Goal: Task Accomplishment & Management: Manage account settings

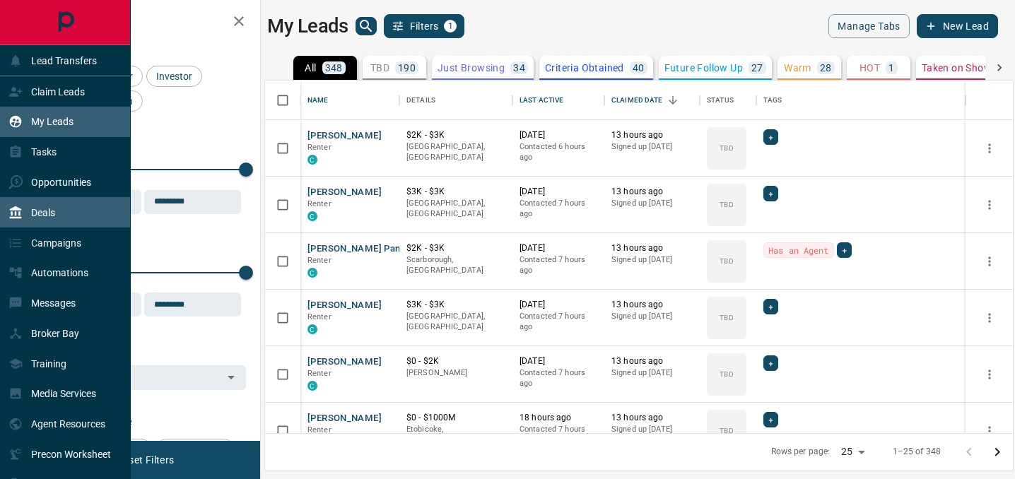
click at [57, 208] on div "Deals" at bounding box center [65, 212] width 131 height 30
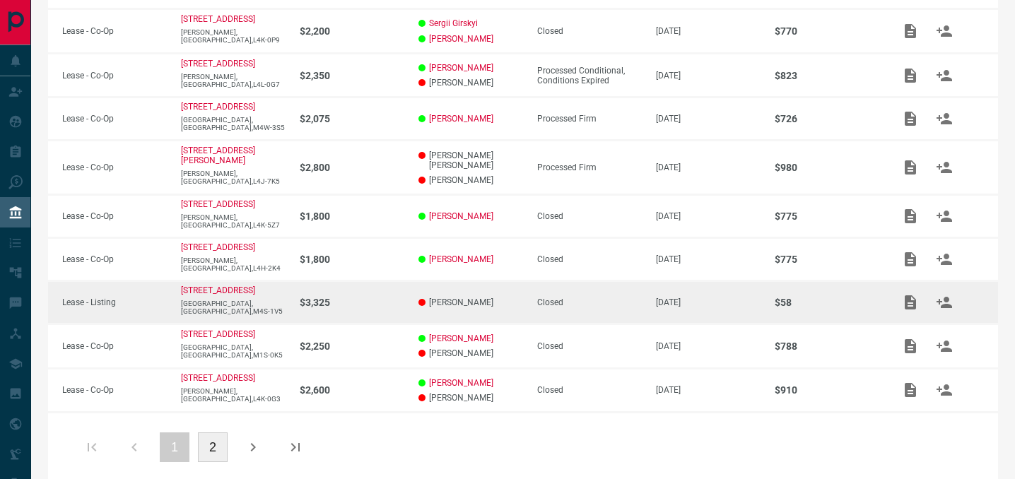
scroll to position [357, 0]
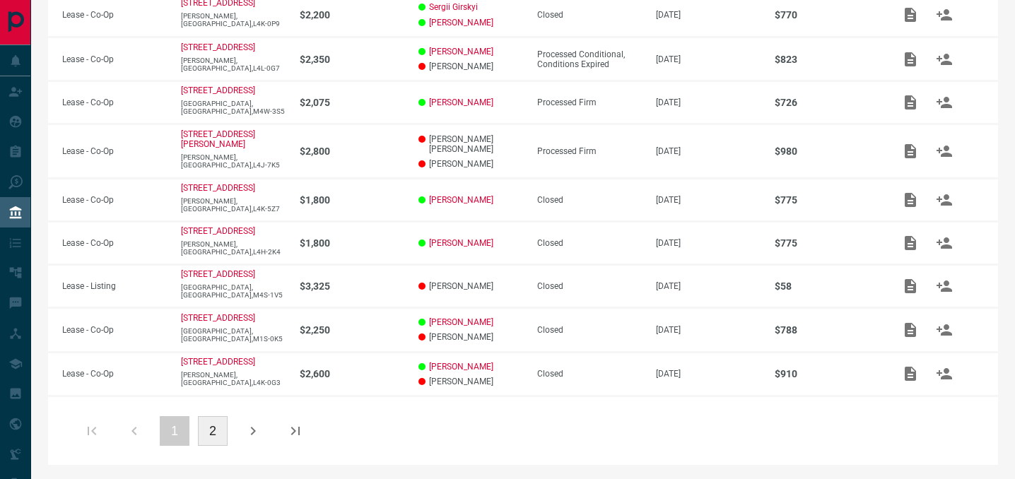
click at [209, 433] on button "2" at bounding box center [213, 431] width 30 height 30
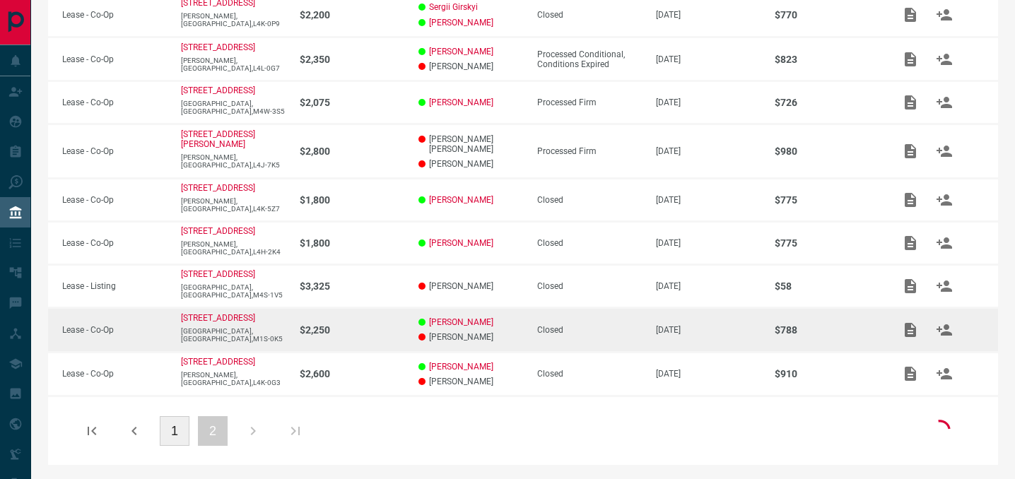
scroll to position [21, 0]
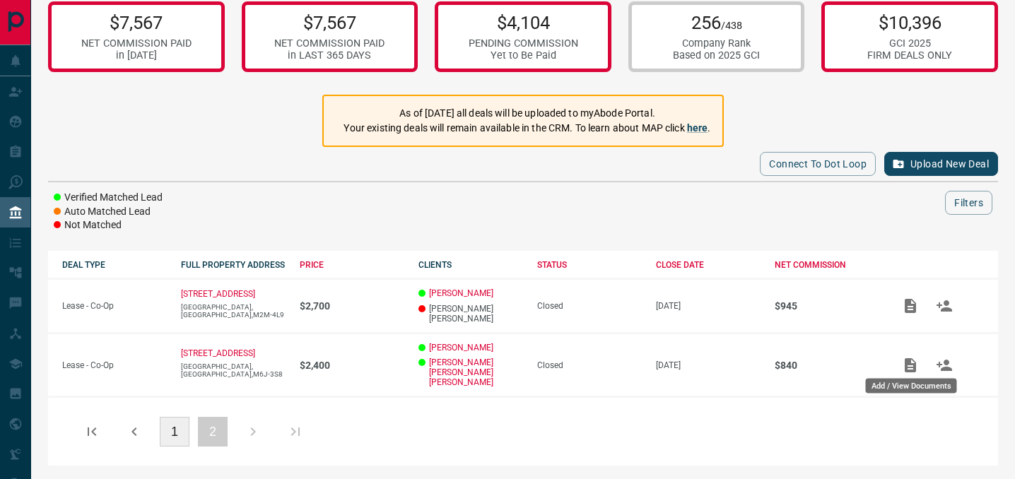
click at [907, 371] on div "Add / View Documents" at bounding box center [911, 382] width 94 height 26
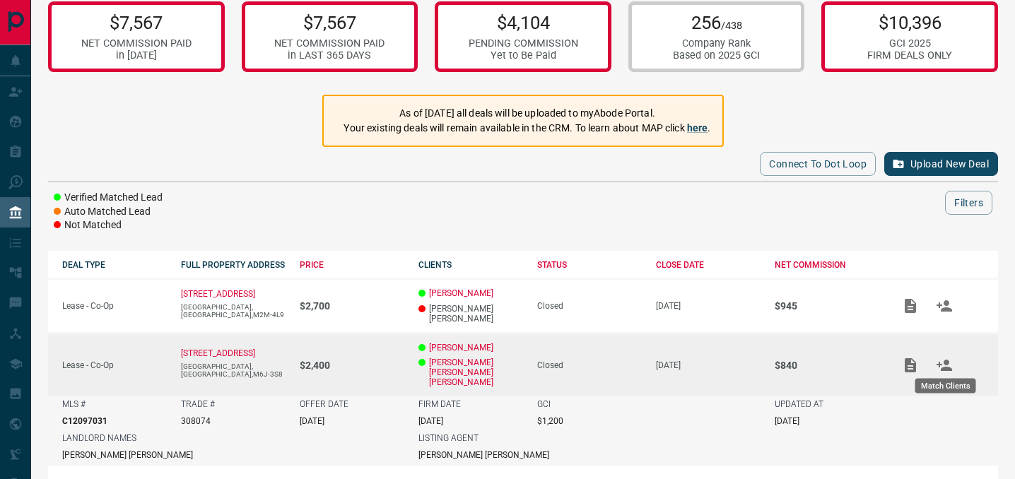
click at [943, 362] on icon "Match Clients" at bounding box center [944, 365] width 17 height 17
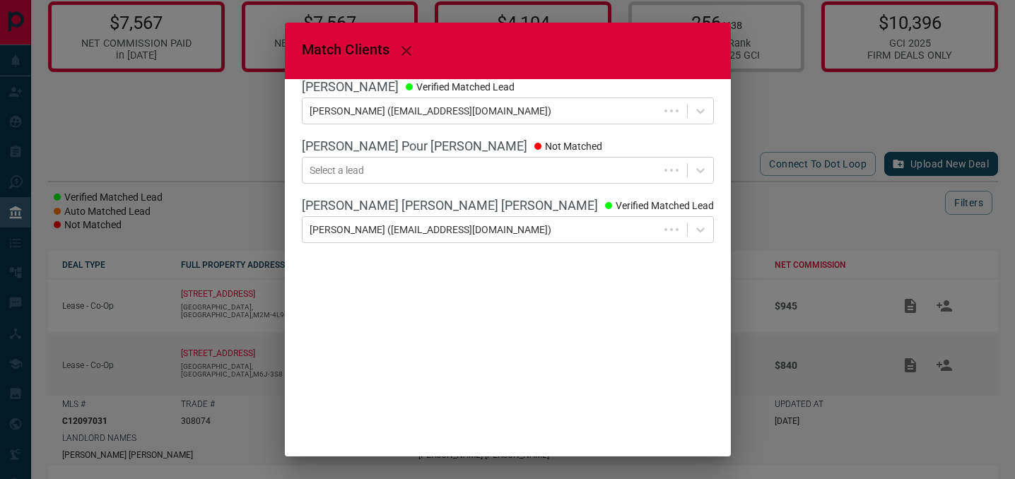
click at [767, 205] on div "Match Clients [PERSON_NAME] Verified Matched Lead [PERSON_NAME] ([EMAIL_ADDRESS…" at bounding box center [507, 239] width 1015 height 479
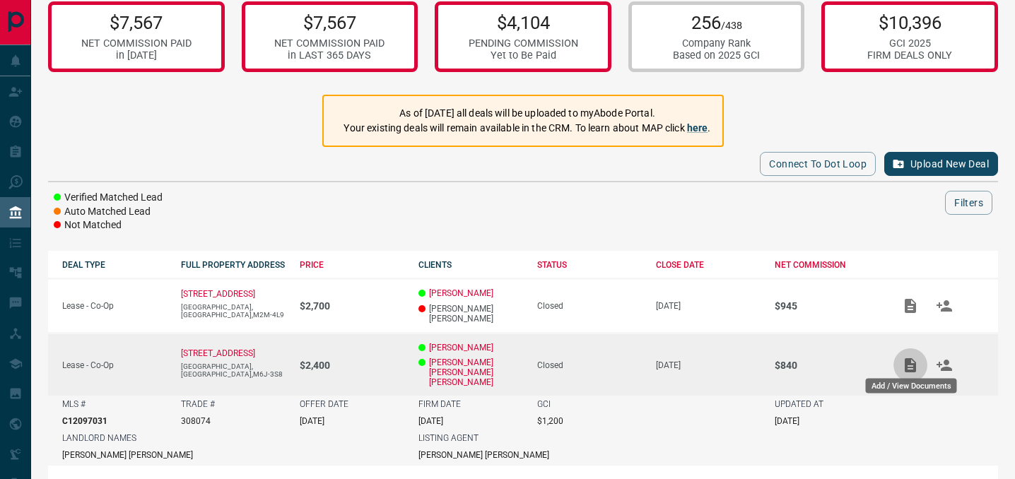
click at [908, 361] on icon "Add / View Documents" at bounding box center [910, 365] width 11 height 14
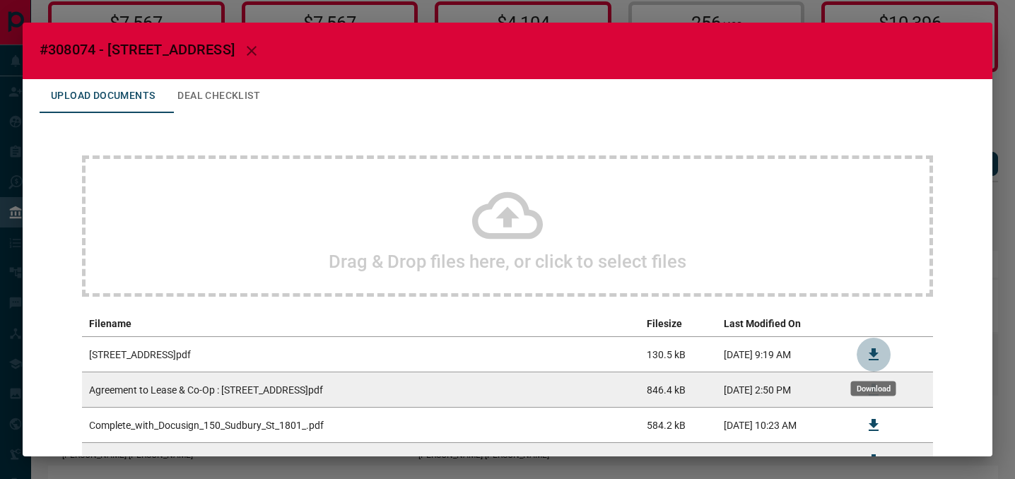
click at [868, 353] on icon "Download" at bounding box center [873, 354] width 17 height 17
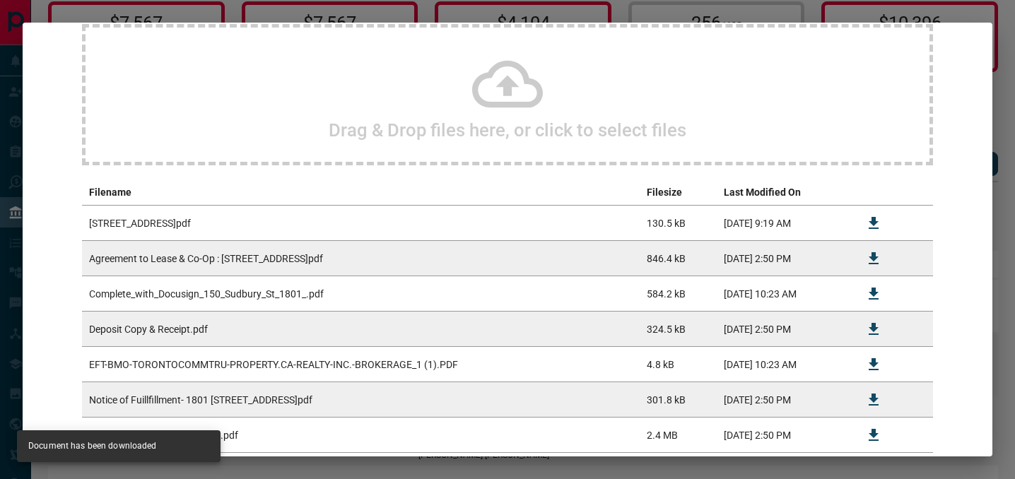
scroll to position [220, 0]
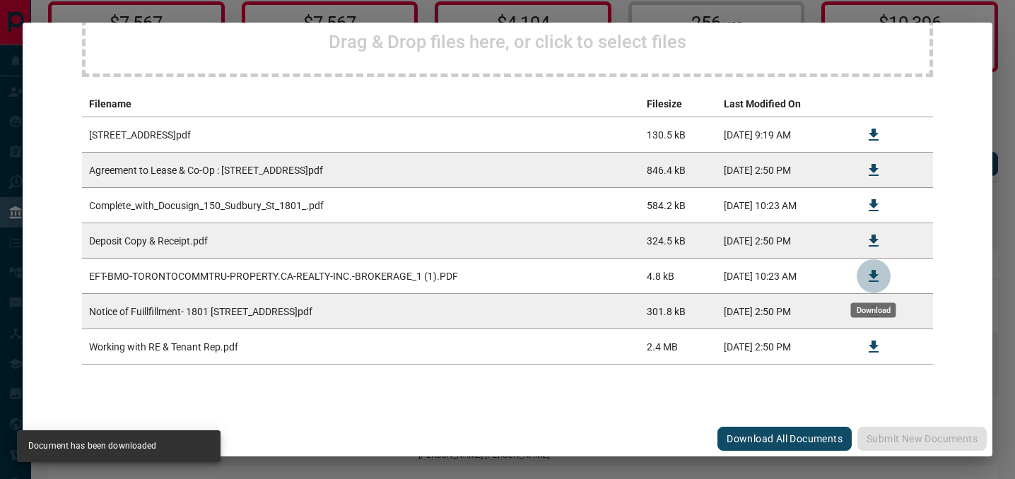
click at [877, 275] on icon "Download" at bounding box center [873, 276] width 17 height 17
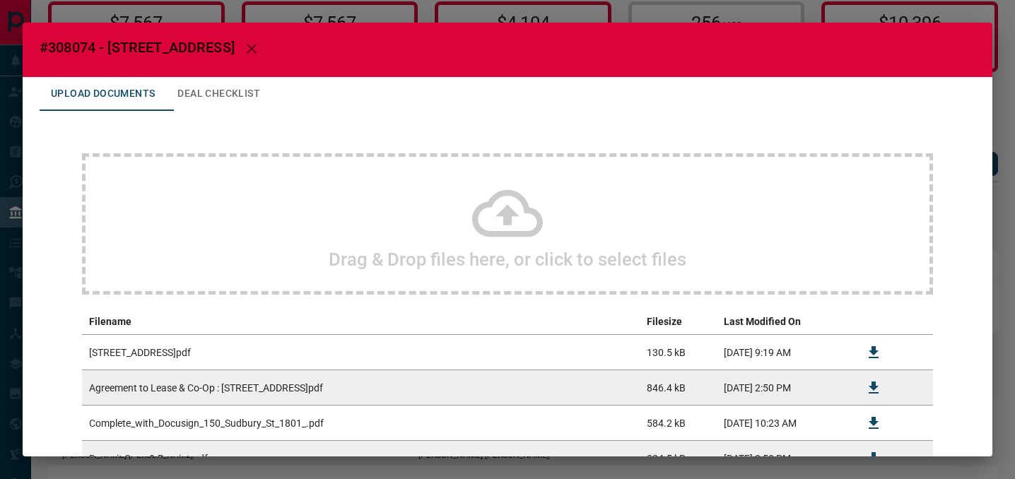
scroll to position [0, 0]
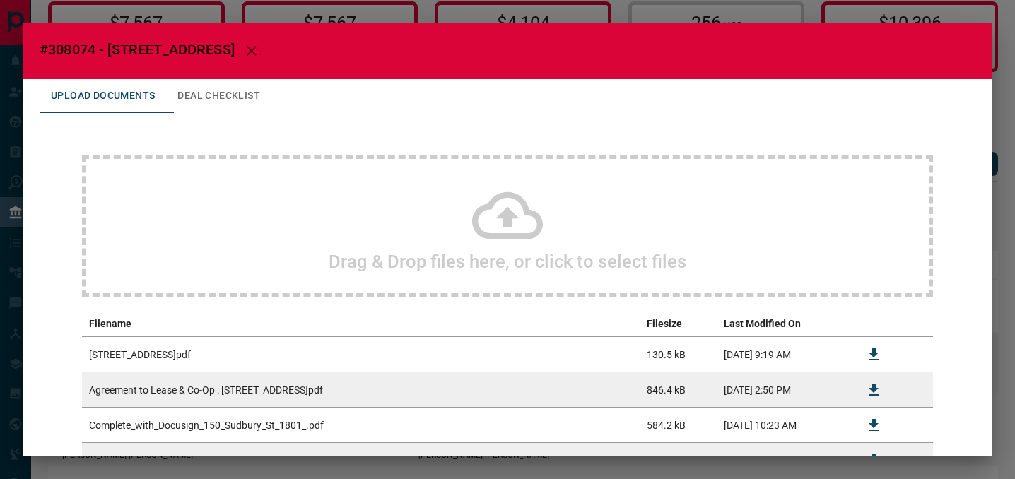
drag, startPoint x: 49, startPoint y: 50, endPoint x: 273, endPoint y: 57, distance: 223.4
click at [273, 57] on h2 "#308074 - [STREET_ADDRESS]" at bounding box center [508, 51] width 970 height 57
copy span "#308074 - [STREET_ADDRESS]"
click at [348, 6] on div "#308074 - [STREET_ADDRESS],1801 Upload Documents Deal Checklist Drag & Drop fil…" at bounding box center [507, 239] width 1015 height 479
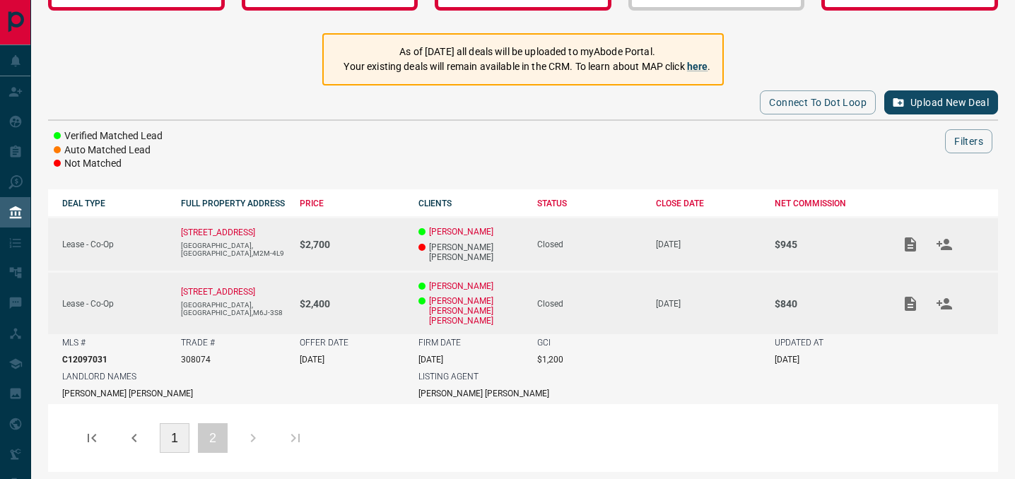
scroll to position [82, 0]
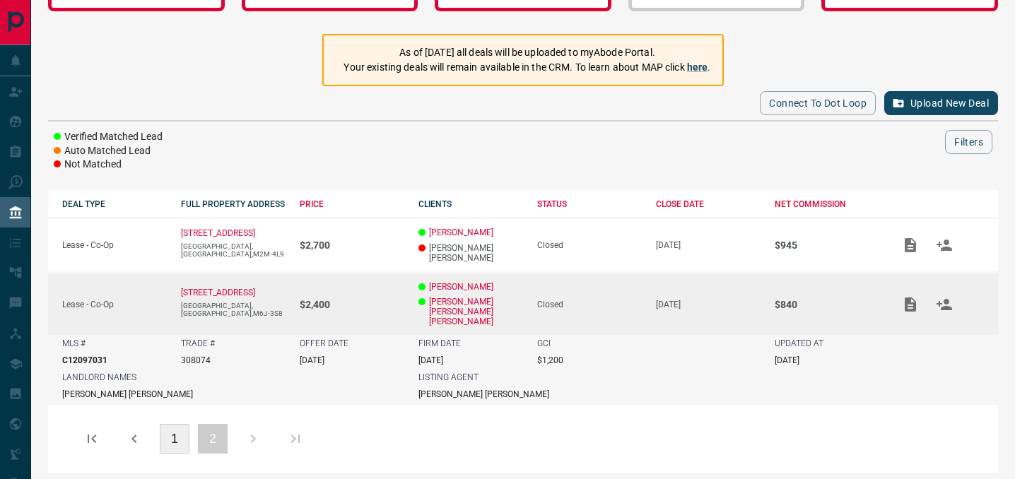
click at [168, 440] on button "1" at bounding box center [175, 439] width 30 height 30
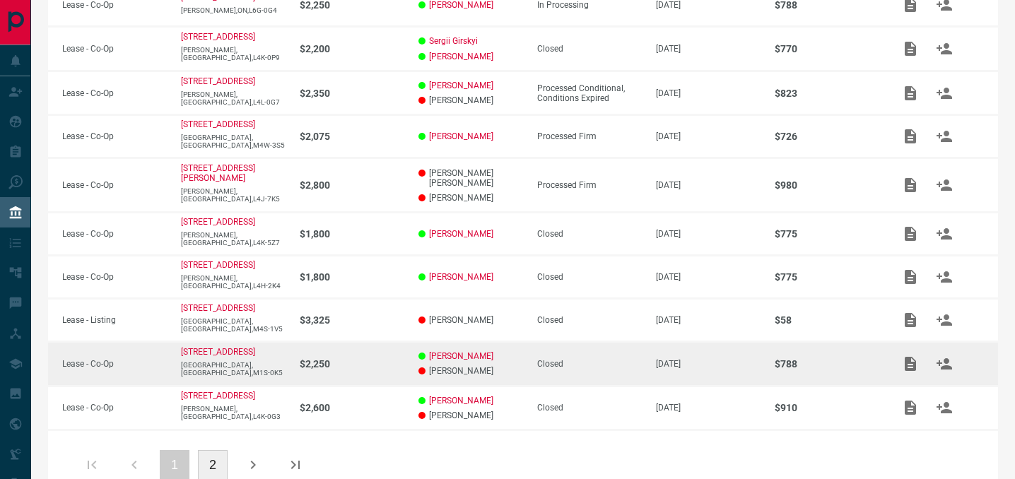
scroll to position [322, 0]
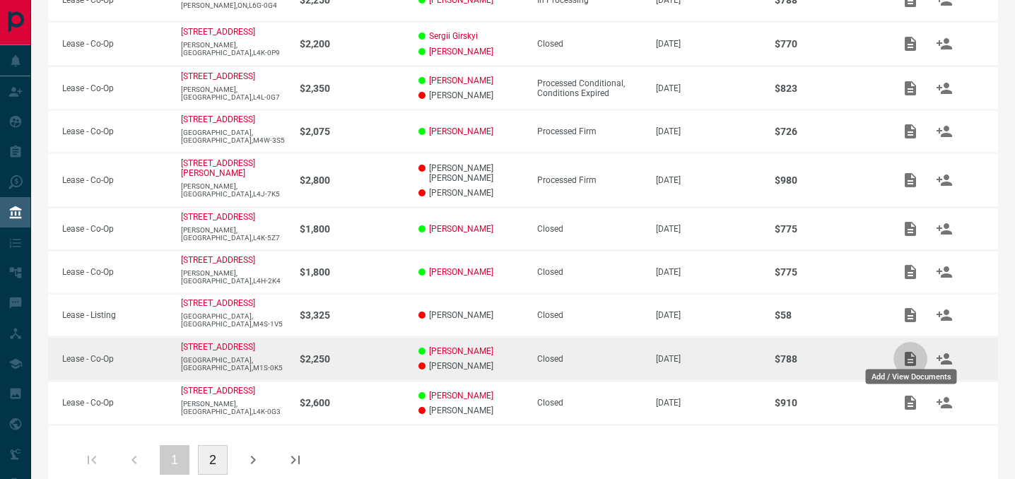
click at [915, 351] on icon "Add / View Documents" at bounding box center [910, 359] width 17 height 17
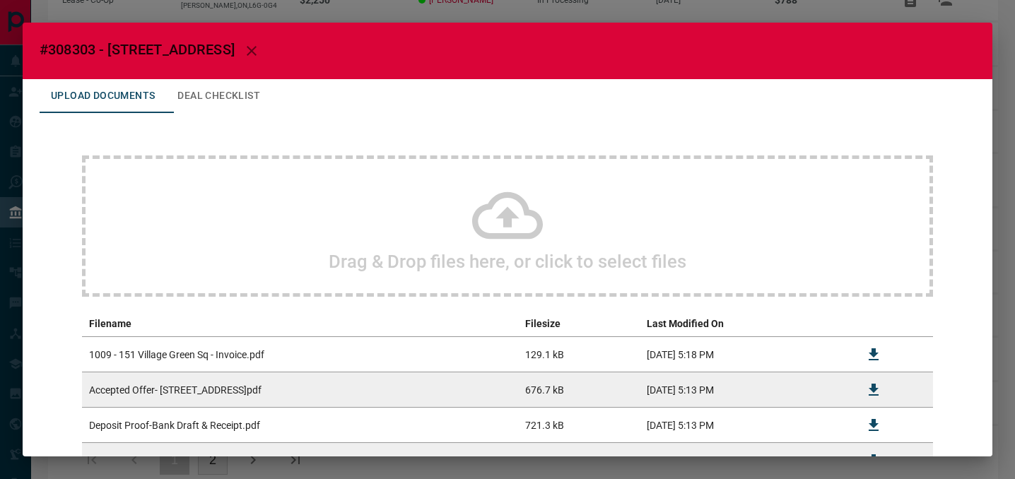
scroll to position [120, 0]
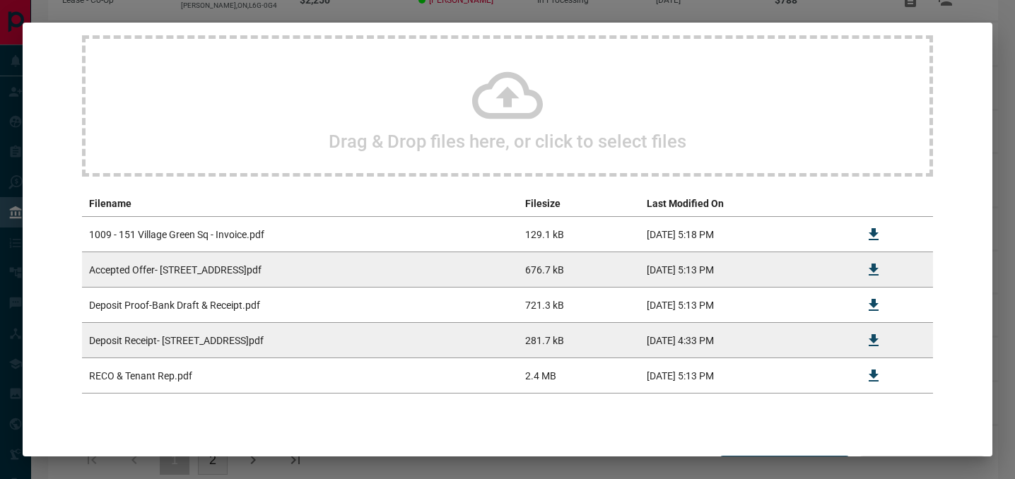
click at [761, 201] on th "Last Modified On" at bounding box center [745, 204] width 210 height 26
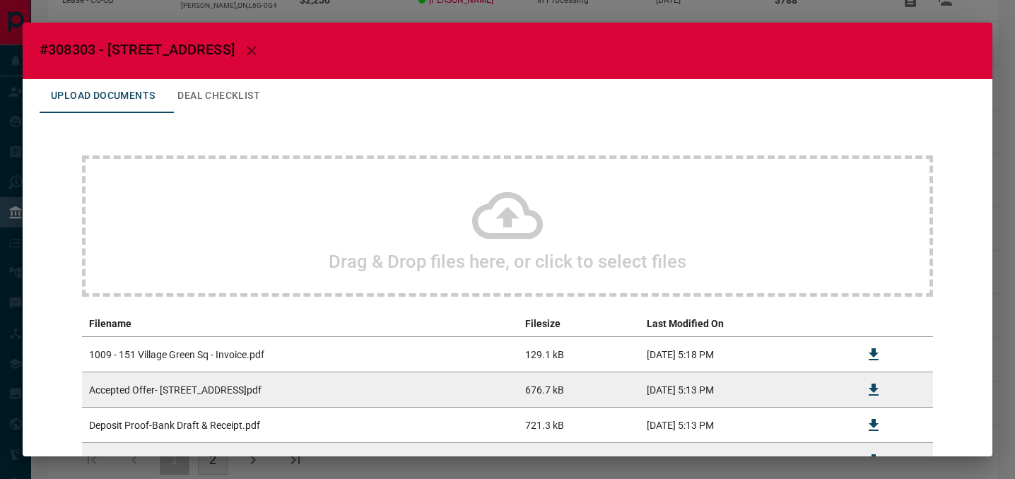
drag, startPoint x: 40, startPoint y: 50, endPoint x: 308, endPoint y: 48, distance: 268.6
click at [235, 48] on span "#308303 - [STREET_ADDRESS]" at bounding box center [137, 49] width 195 height 17
copy span "#308303 - [STREET_ADDRESS]"
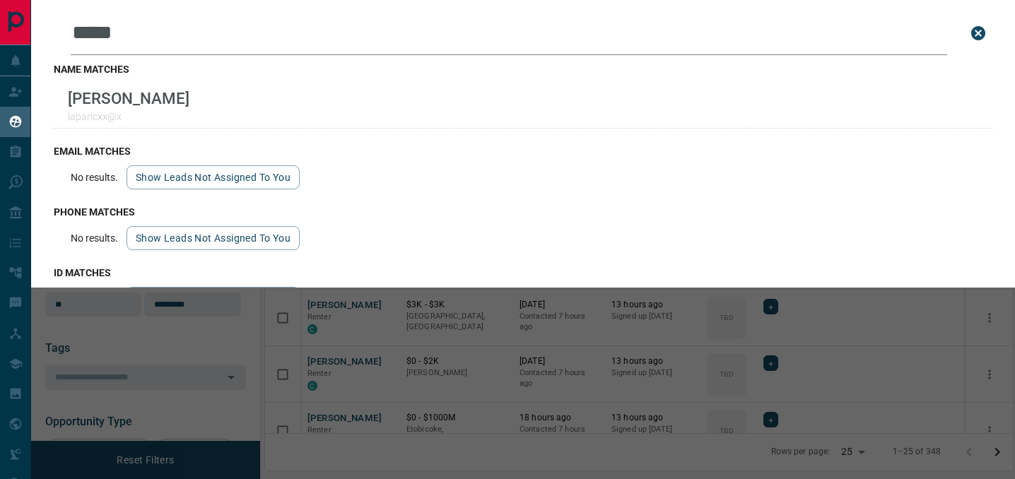
scroll to position [353, 748]
drag, startPoint x: 173, startPoint y: 36, endPoint x: -17, endPoint y: 30, distance: 190.2
click at [0, 30] on html "Lead Transfers Claim Leads My Leads Tasks Opportunities Deals Campaigns Automat…" at bounding box center [507, 239] width 1015 height 479
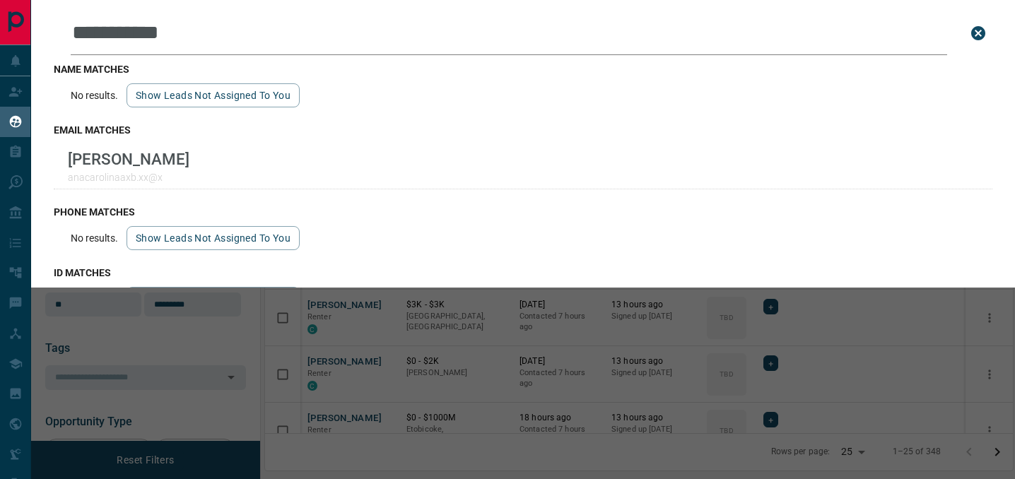
type input "**********"
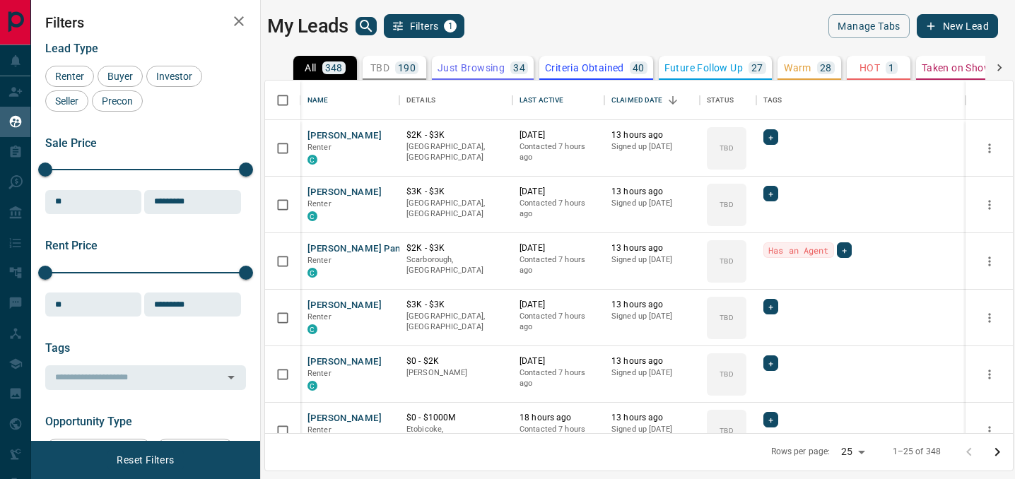
click at [366, 30] on icon "search button" at bounding box center [366, 26] width 17 height 17
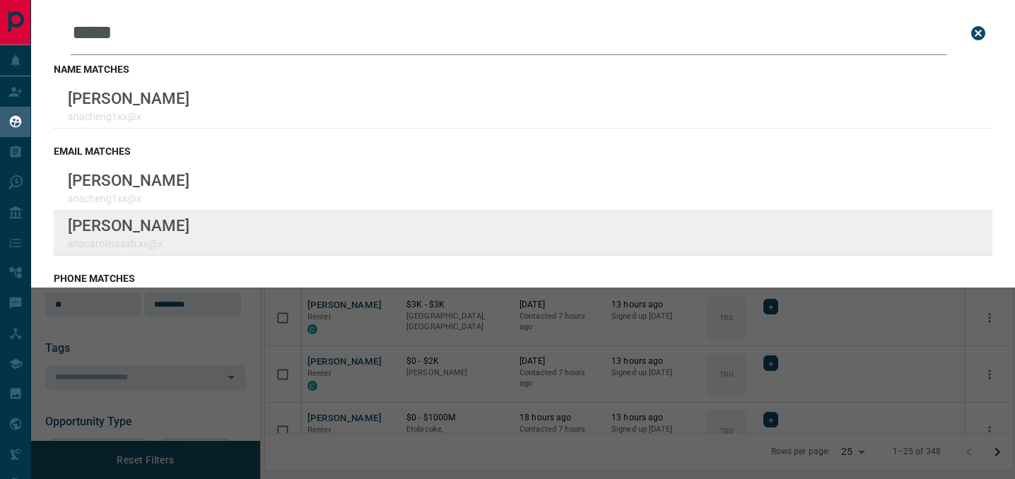
type input "*****"
click at [0, 0] on div "Lead Transfers Claim Leads My Leads Tasks Opportunities Deals Campaigns Automat…" at bounding box center [507, 231] width 1015 height 462
